Goal: Task Accomplishment & Management: Manage account settings

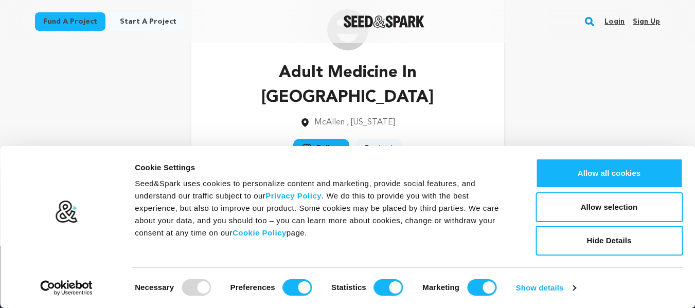
scroll to position [51, 0]
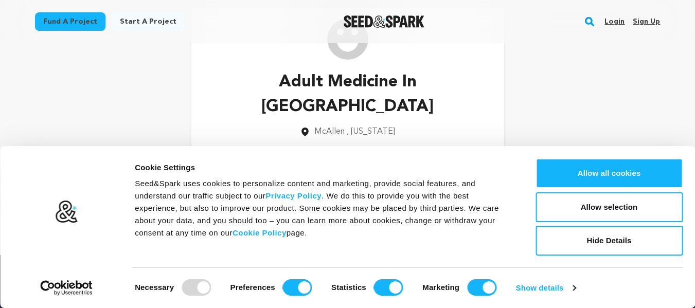
click at [654, 22] on link "Sign up" at bounding box center [646, 21] width 27 height 16
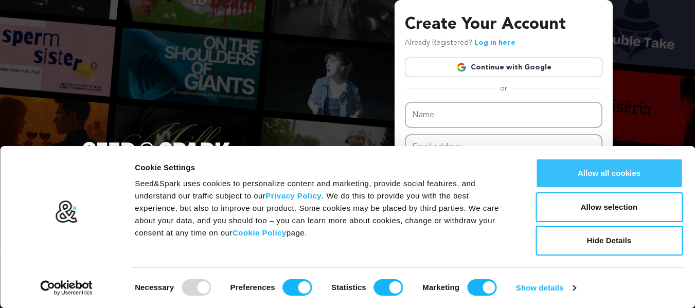
click at [617, 181] on button "Allow all cookies" at bounding box center [608, 173] width 147 height 30
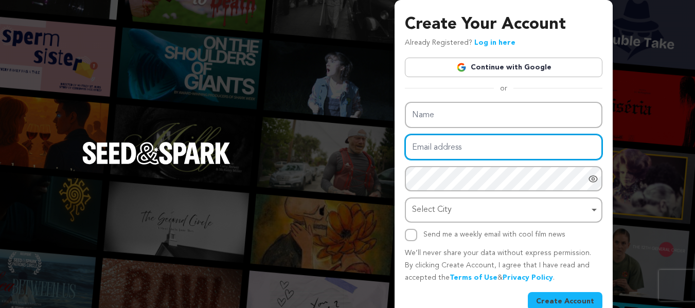
click at [433, 151] on input "Email address" at bounding box center [504, 147] width 198 height 26
paste input "frozonfood@gmail.com"
type input "frozonfood@gmail.com"
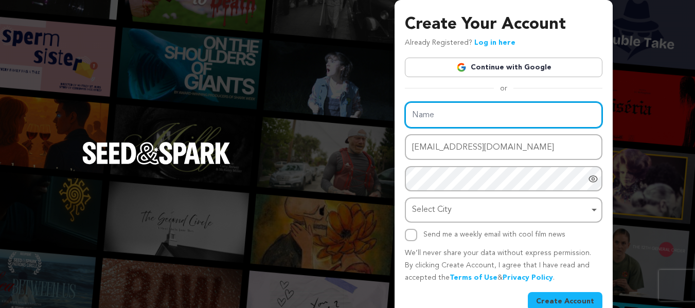
drag, startPoint x: 445, startPoint y: 114, endPoint x: 451, endPoint y: 110, distance: 6.3
click at [445, 114] on input "Name" at bounding box center [504, 115] width 198 height 26
paste input "EarCool South Texas"
type input "EarCool South Texas"
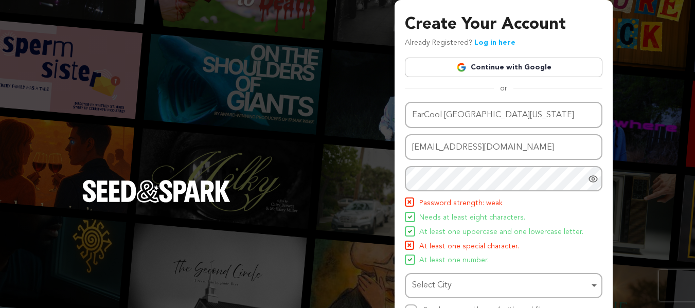
click at [594, 183] on icon "Show password as plain text. Warning: this will display your password on the sc…" at bounding box center [593, 179] width 10 height 10
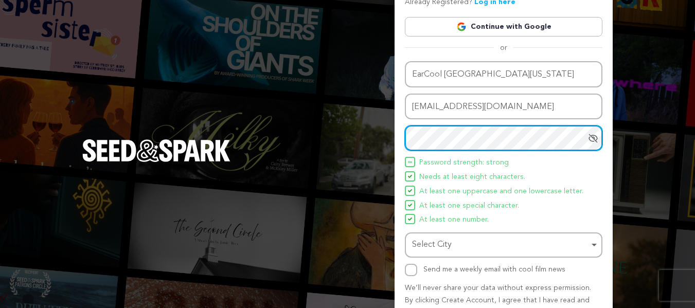
scroll to position [95, 0]
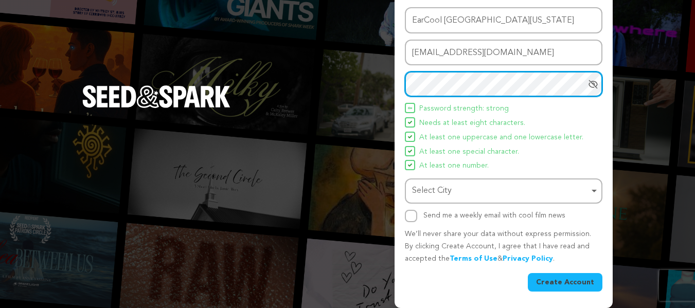
click at [464, 197] on div "Select City Remove item" at bounding box center [500, 191] width 177 height 15
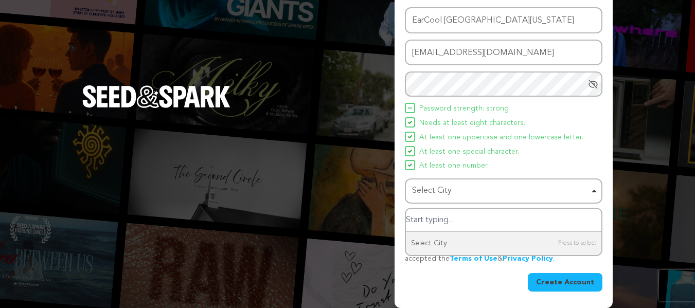
click at [460, 218] on input "Select City" at bounding box center [503, 220] width 195 height 23
type input "Eddinburg"
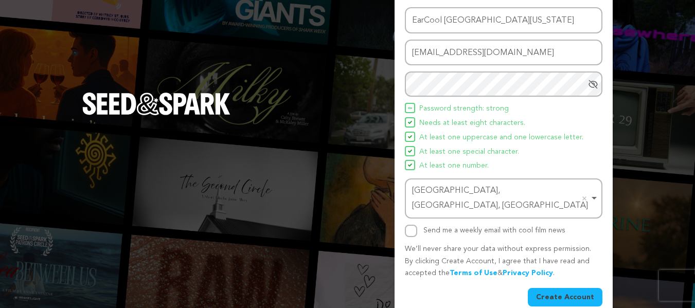
click at [549, 288] on button "Create Account" at bounding box center [565, 297] width 75 height 19
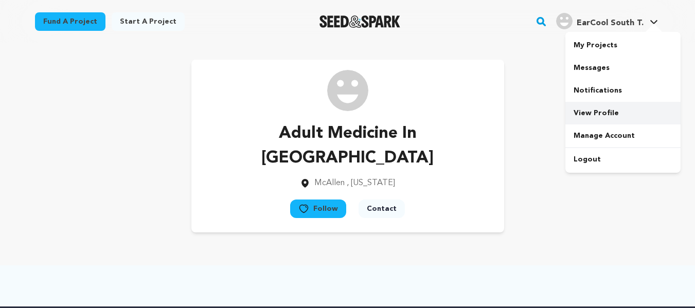
click at [592, 116] on link "View Profile" at bounding box center [622, 113] width 115 height 23
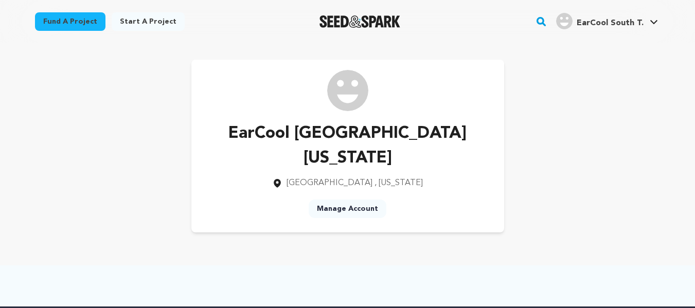
click at [347, 200] on link "Manage Account" at bounding box center [348, 209] width 78 height 19
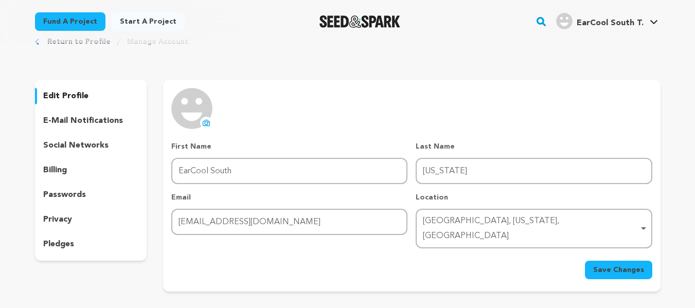
scroll to position [52, 0]
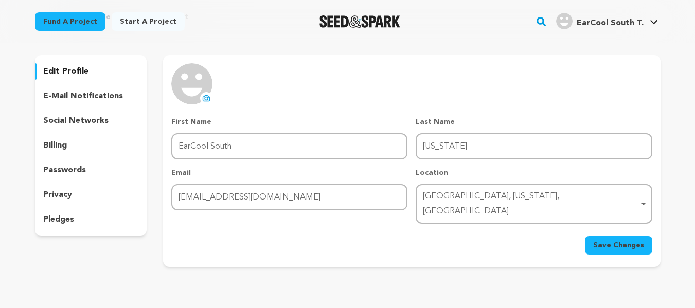
click at [210, 99] on icon at bounding box center [206, 98] width 7 height 6
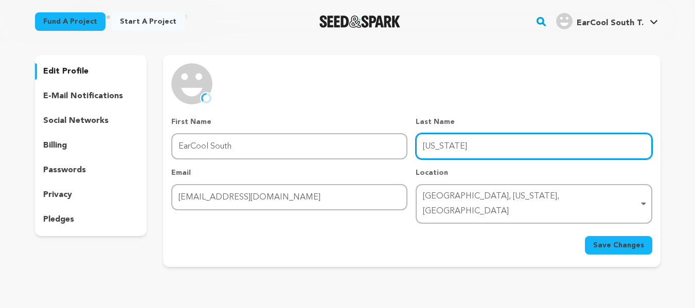
click at [441, 144] on input "Texas" at bounding box center [534, 146] width 236 height 26
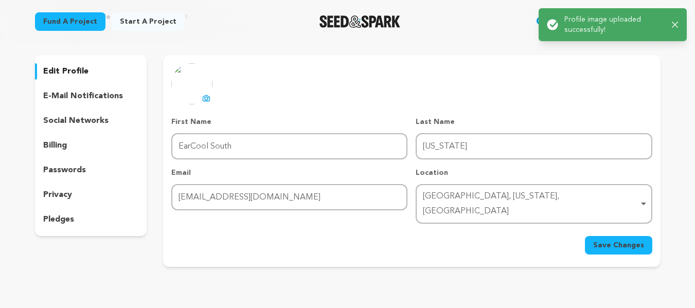
click at [616, 240] on span "Save Changes" at bounding box center [618, 245] width 51 height 10
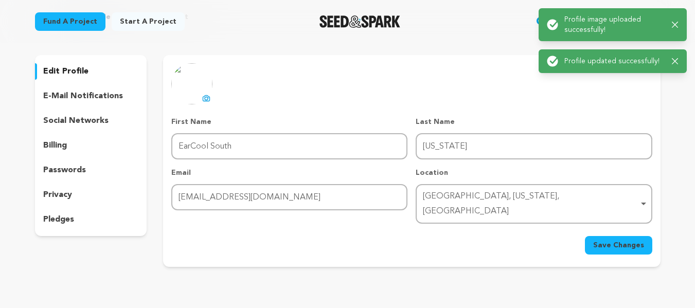
click at [673, 22] on icon "button" at bounding box center [675, 25] width 7 height 7
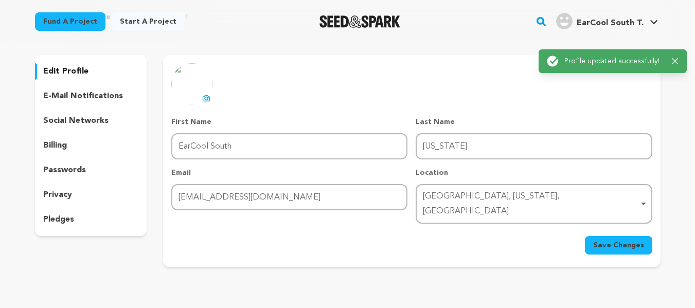
click at [677, 65] on div "Return to Profile Manage Account edit profile e-mail notifications social netwo…" at bounding box center [347, 141] width 695 height 300
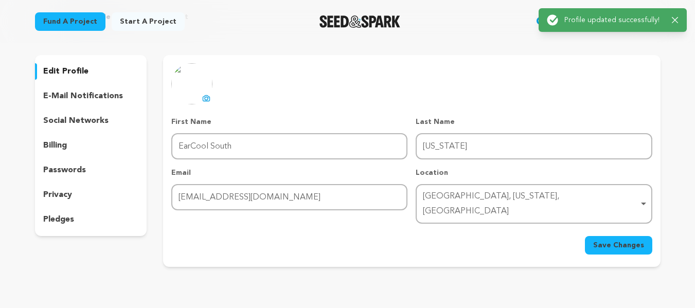
click at [677, 21] on icon "button" at bounding box center [675, 20] width 7 height 7
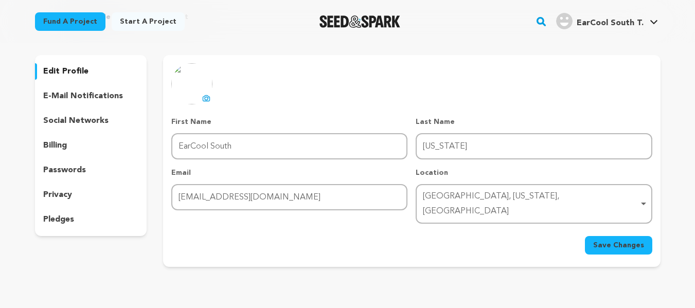
click at [0, 0] on div at bounding box center [0, 0] width 0 height 0
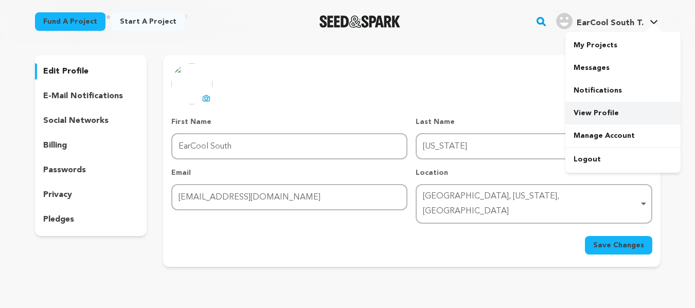
click at [596, 108] on link "View Profile" at bounding box center [622, 113] width 115 height 23
